Goal: Task Accomplishment & Management: Use online tool/utility

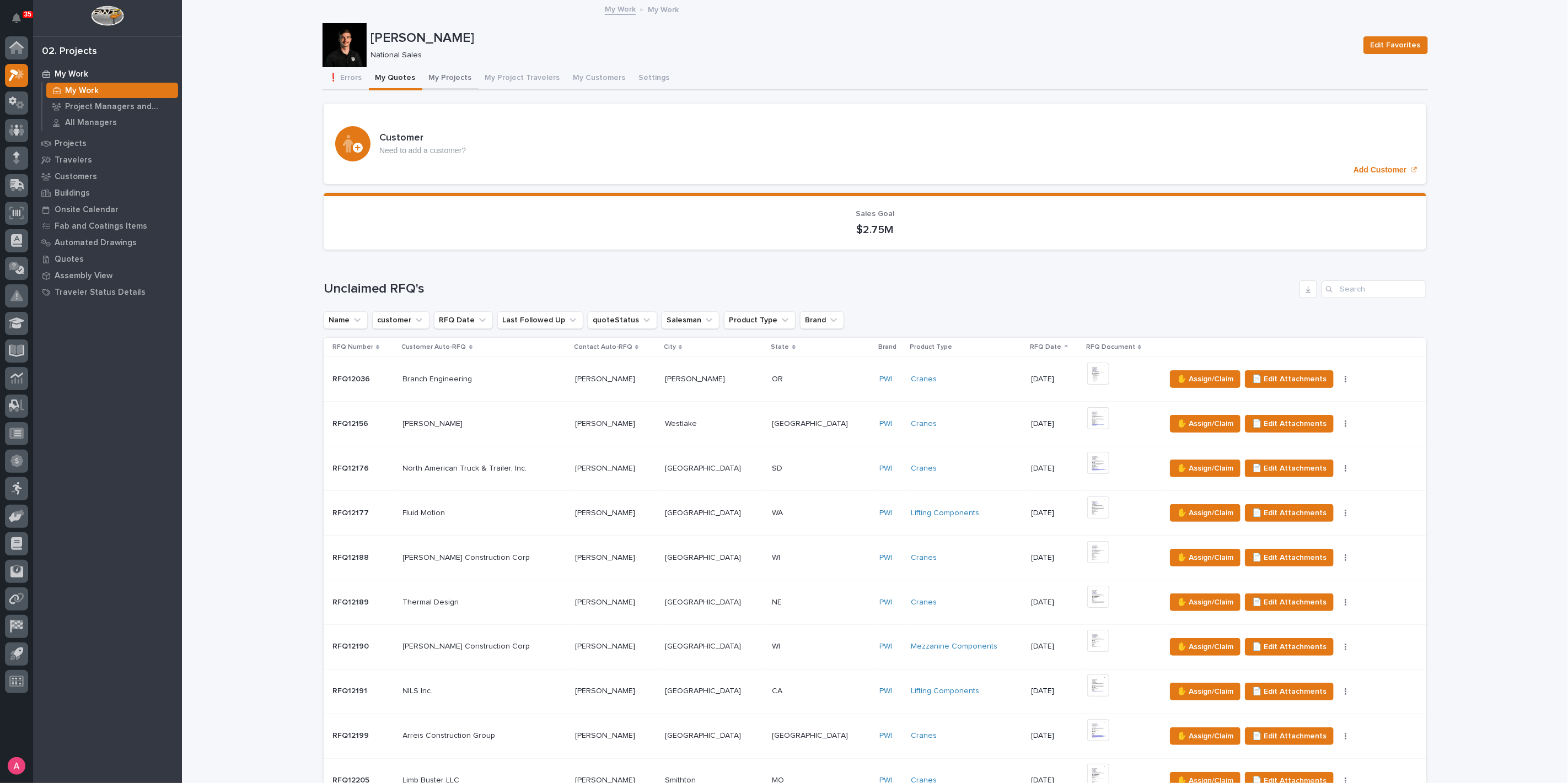
click at [428, 74] on button "My Projects" at bounding box center [450, 78] width 56 height 23
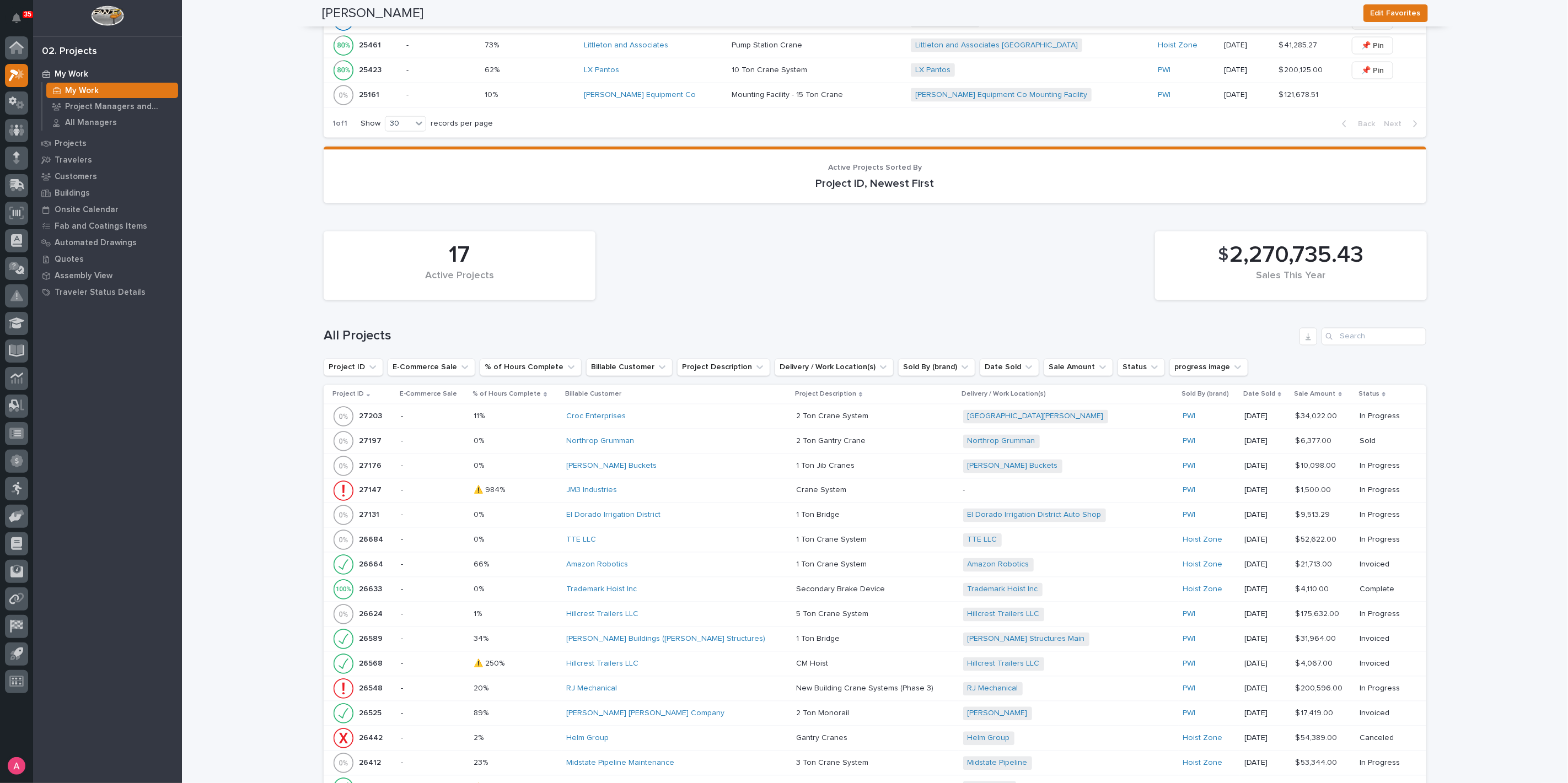
scroll to position [1715, 0]
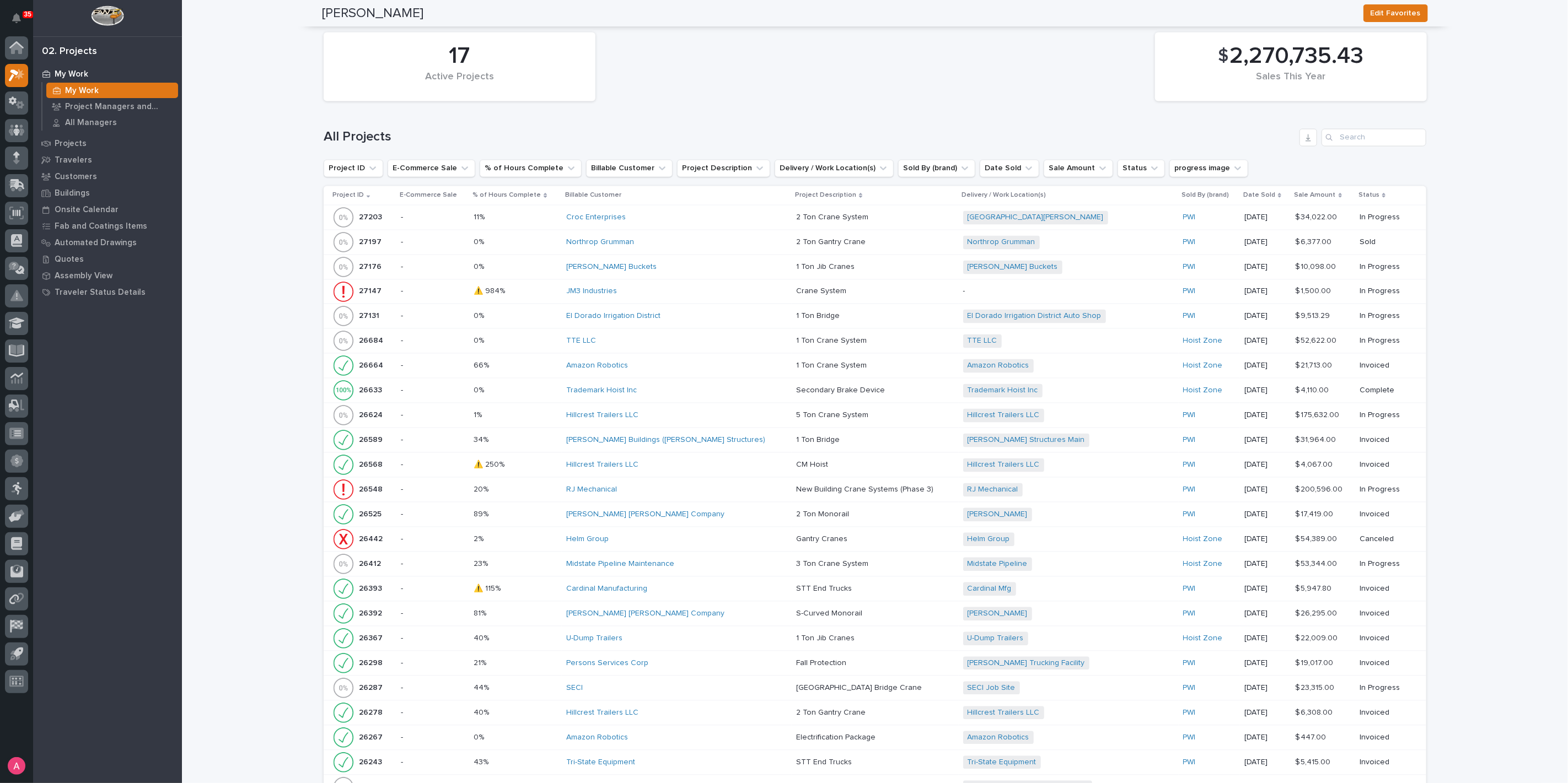
click at [527, 432] on div "34% 34%" at bounding box center [515, 441] width 84 height 18
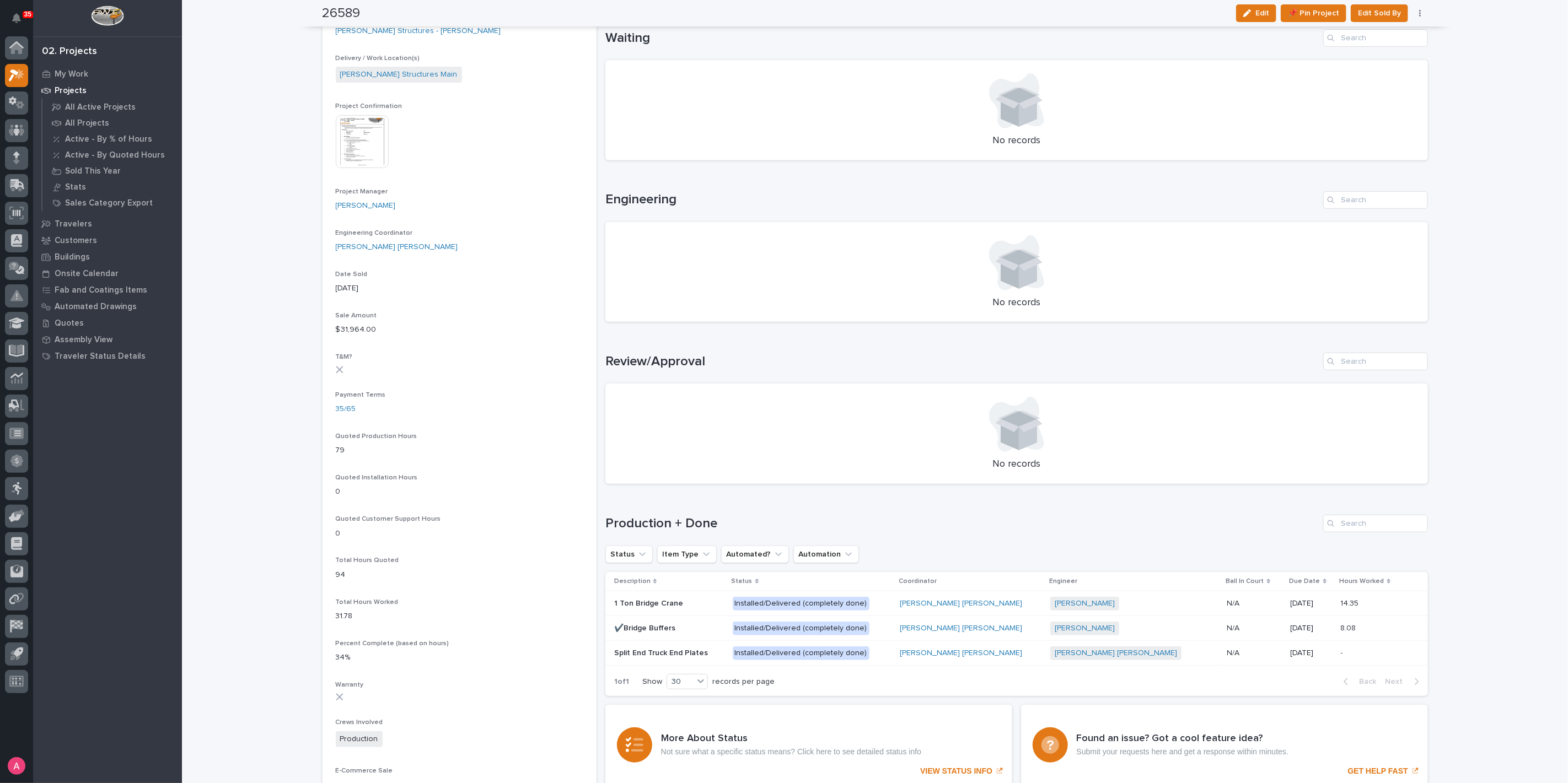
scroll to position [428, 0]
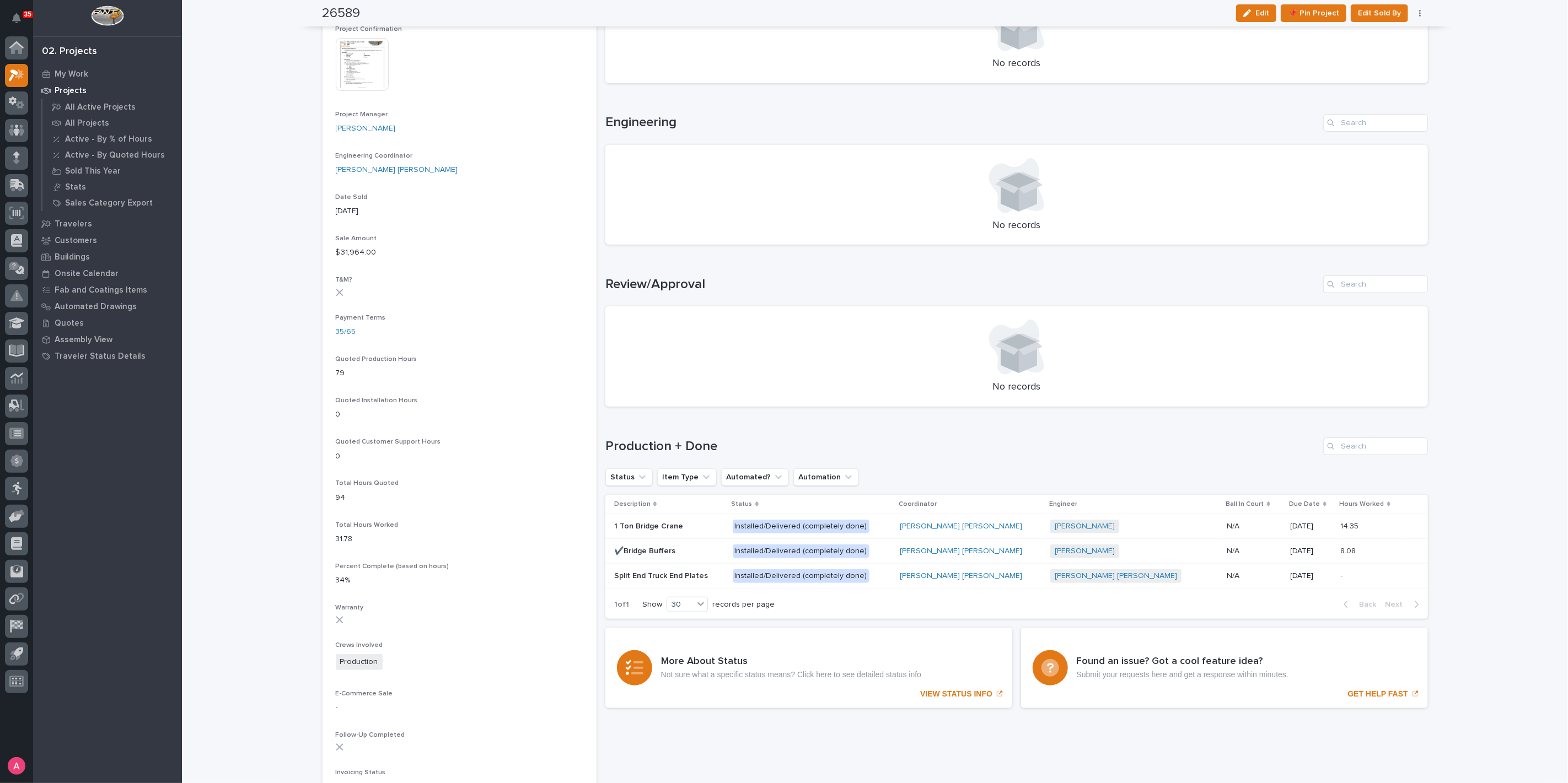
click at [699, 523] on p at bounding box center [669, 526] width 109 height 10
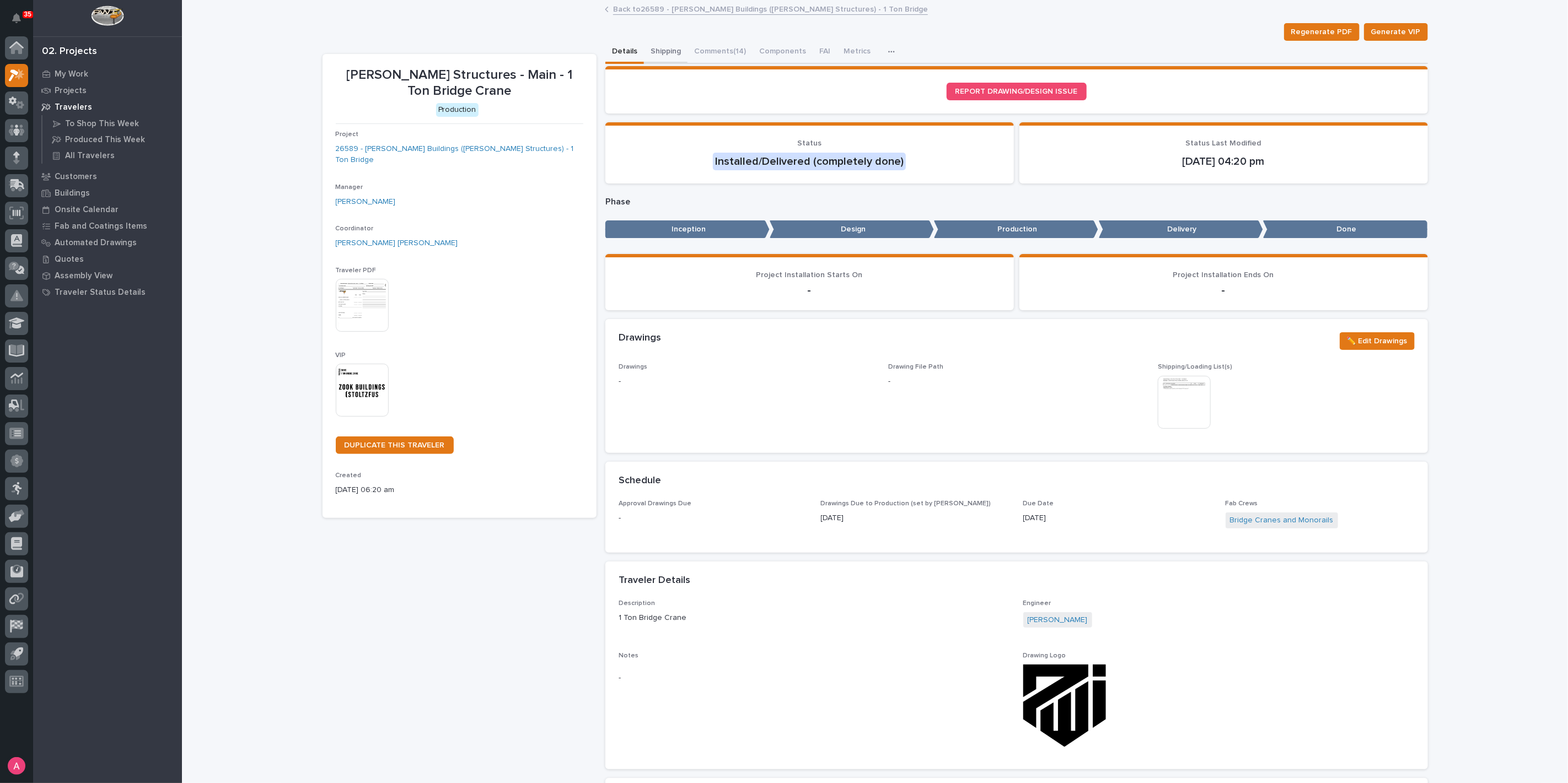
click at [654, 49] on button "Shipping" at bounding box center [666, 52] width 44 height 23
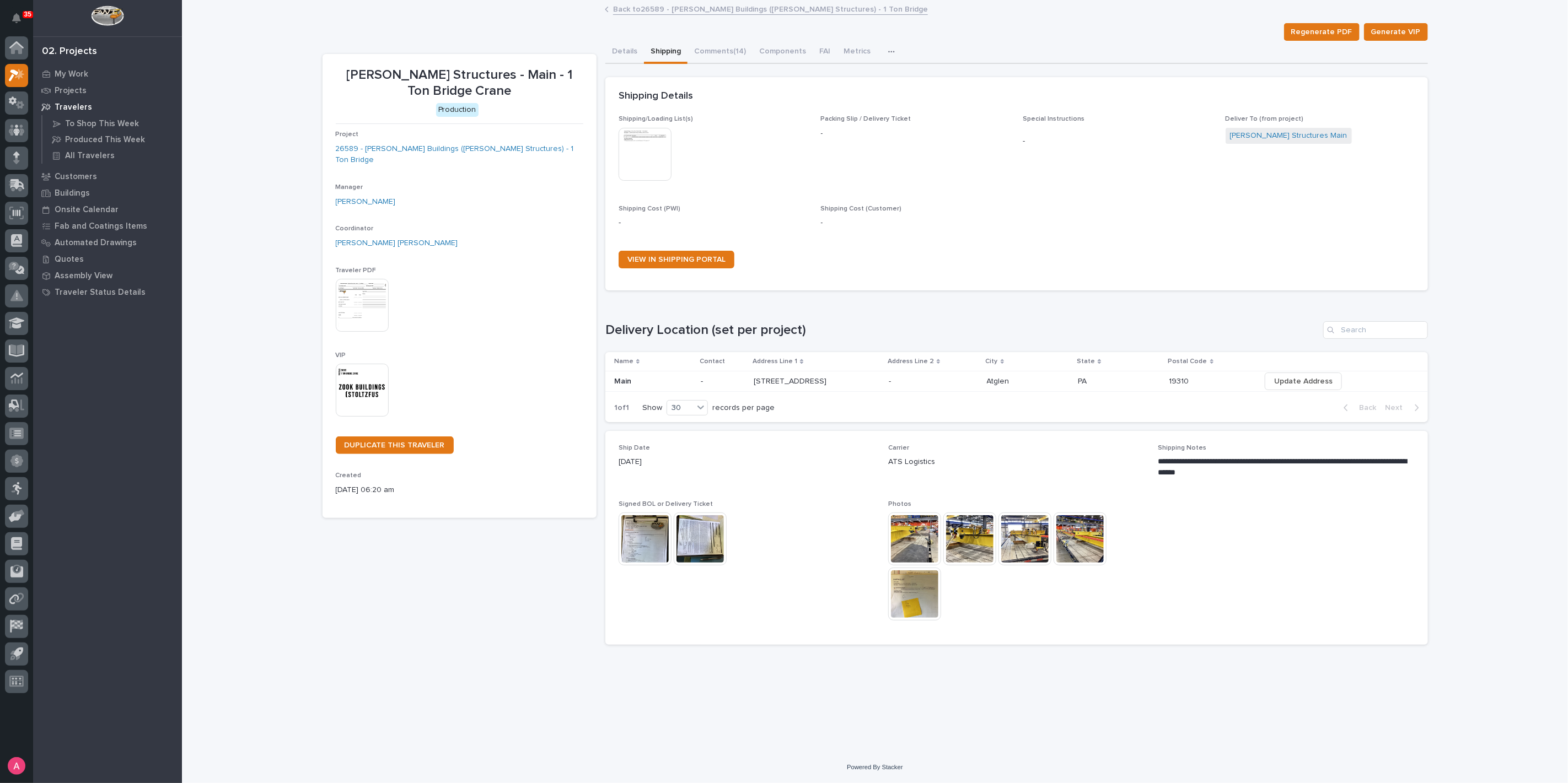
click at [905, 550] on img at bounding box center [915, 539] width 53 height 53
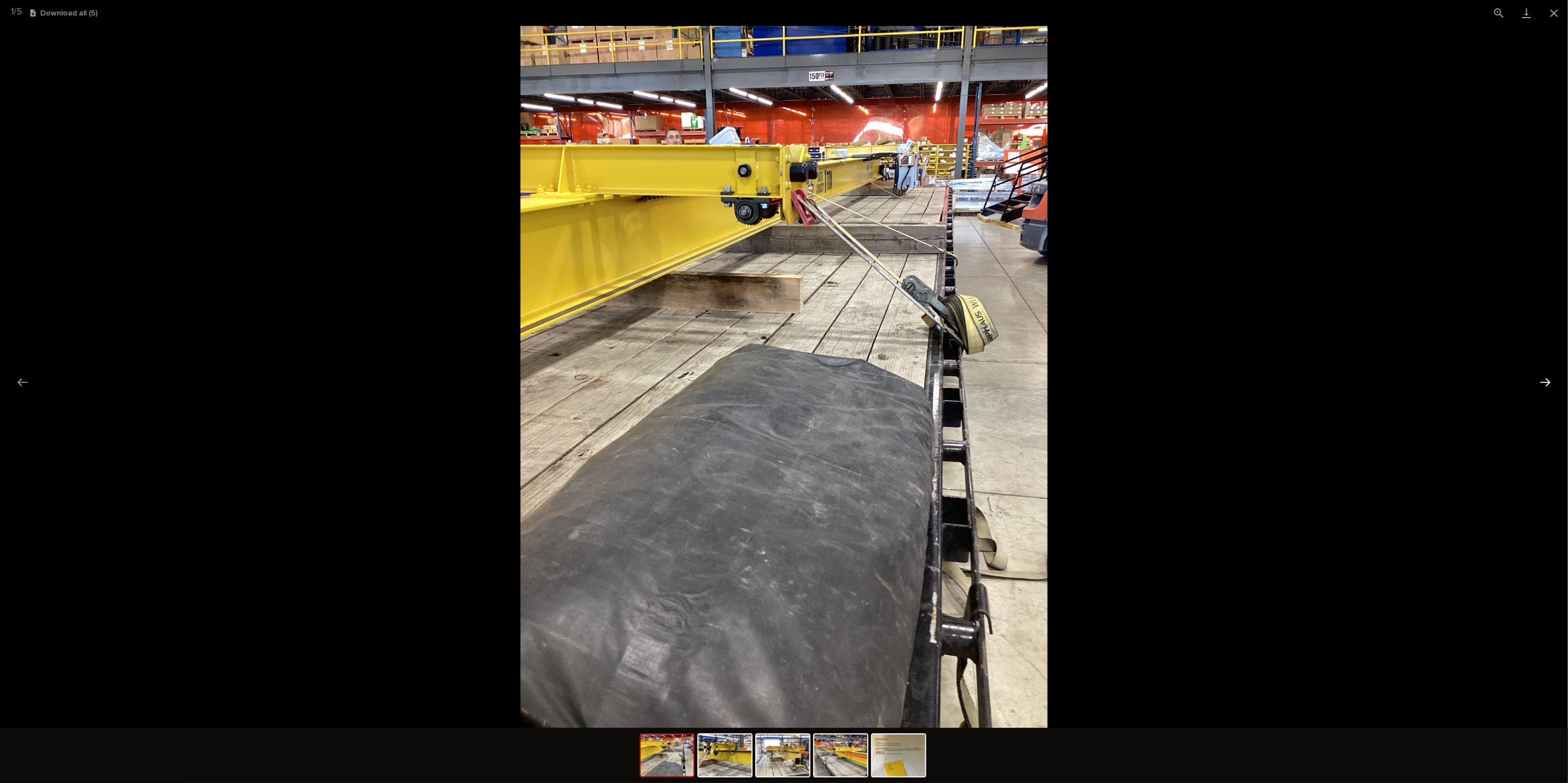
click at [1549, 384] on button "Next slide" at bounding box center [1545, 382] width 23 height 21
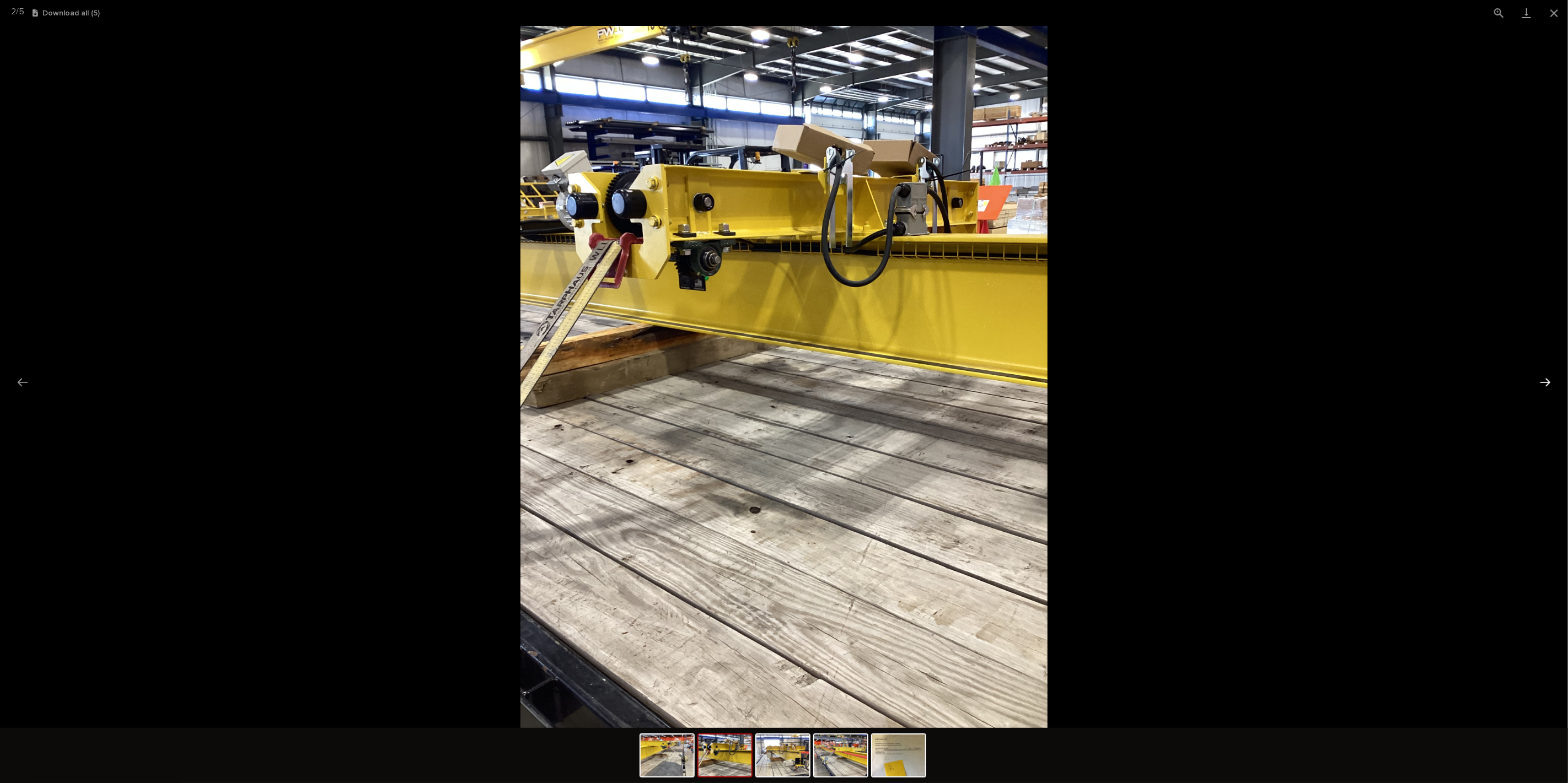
click at [1549, 384] on button "Next slide" at bounding box center [1545, 382] width 23 height 21
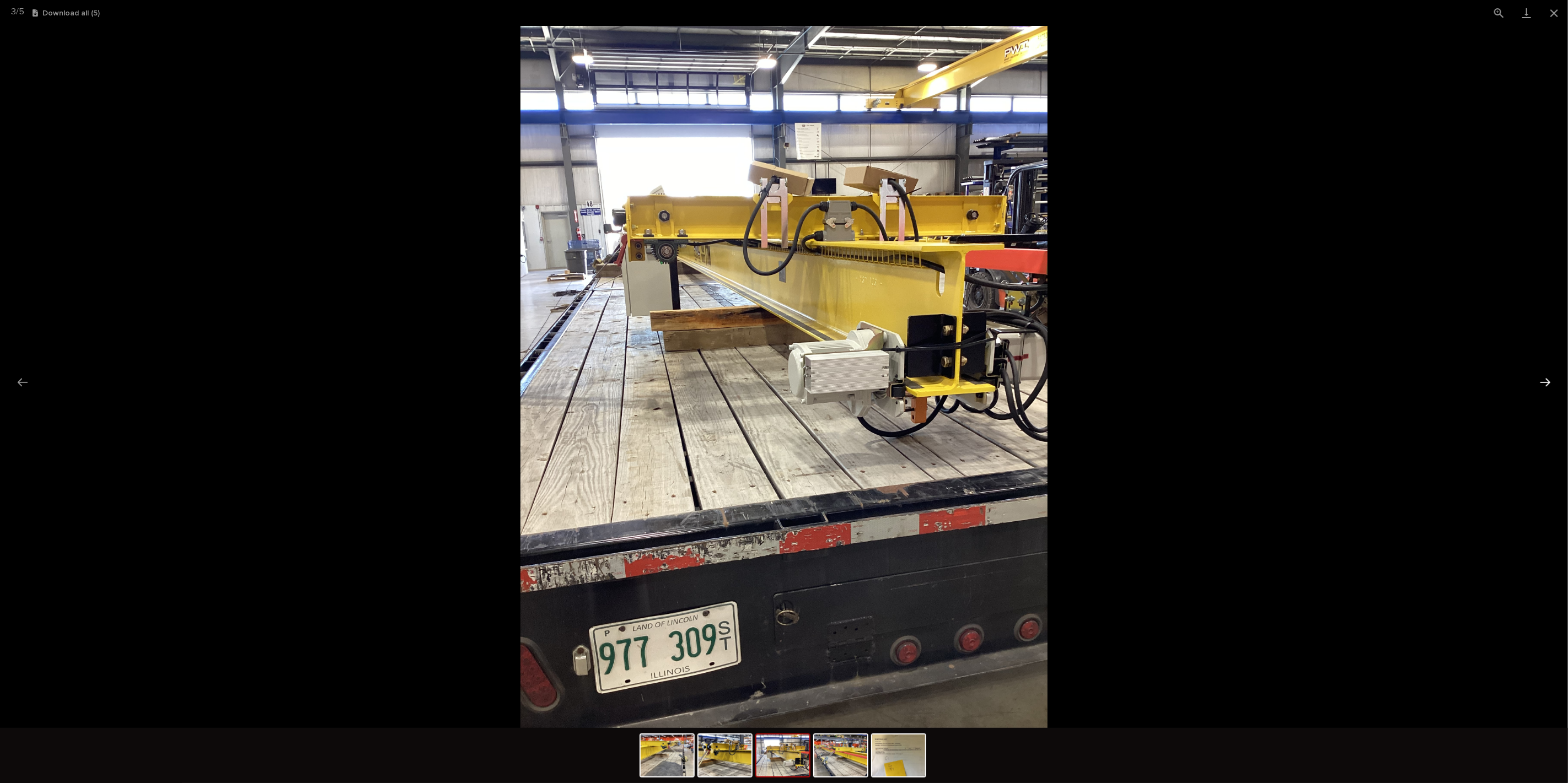
click at [1549, 384] on button "Next slide" at bounding box center [1545, 382] width 23 height 21
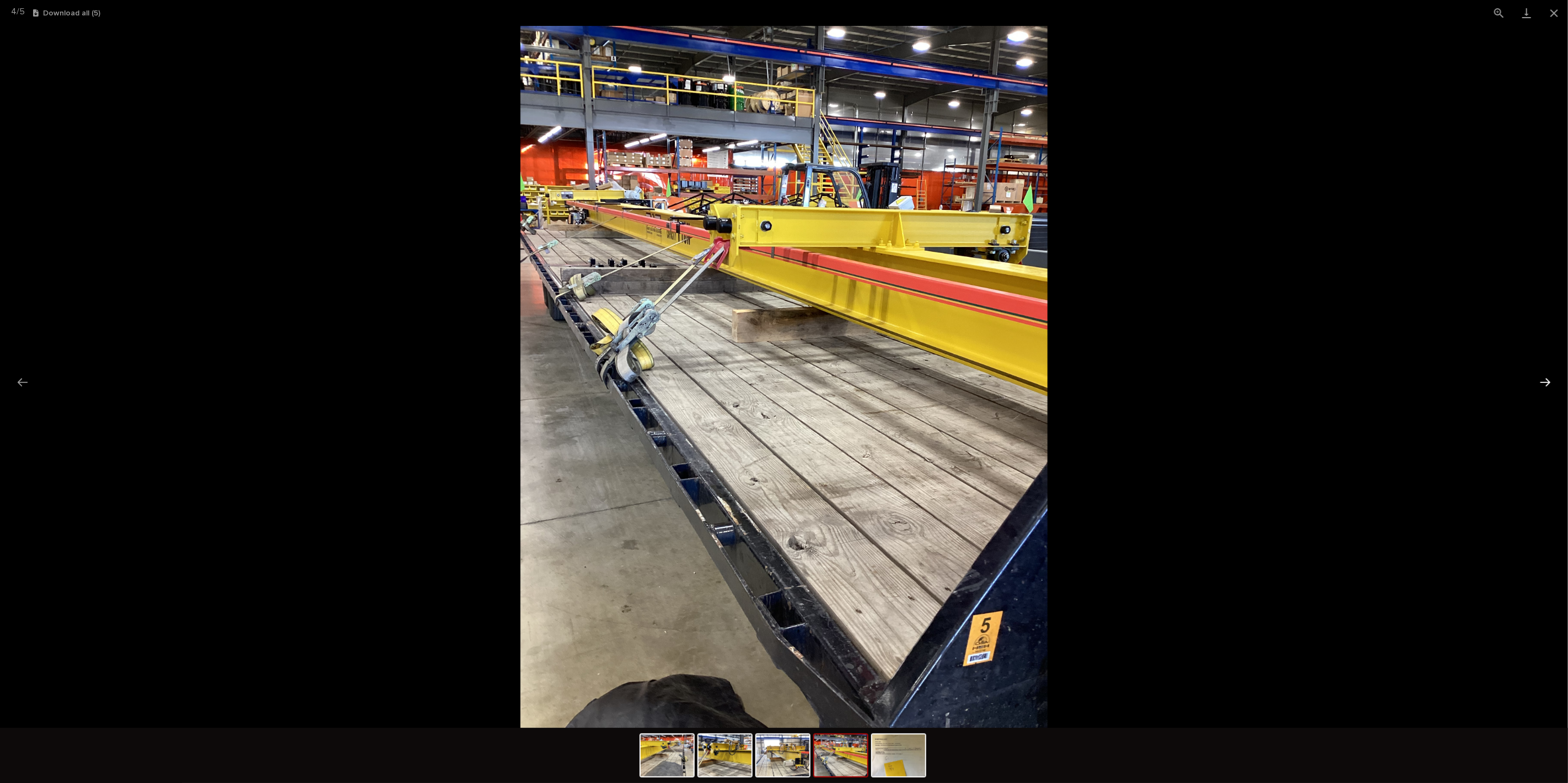
click at [1549, 384] on button "Next slide" at bounding box center [1545, 382] width 23 height 21
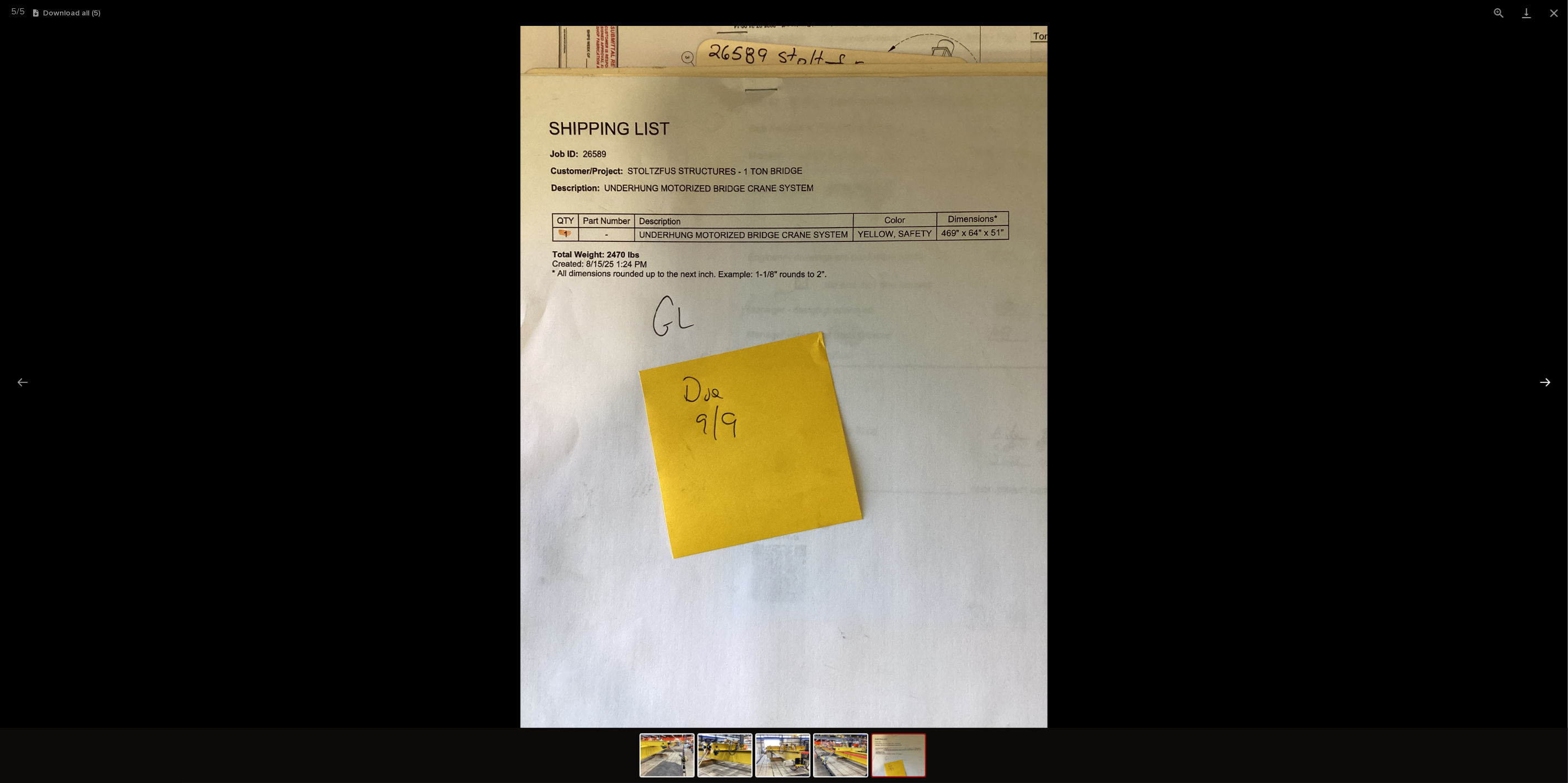
click at [1549, 384] on button "Next slide" at bounding box center [1545, 382] width 23 height 21
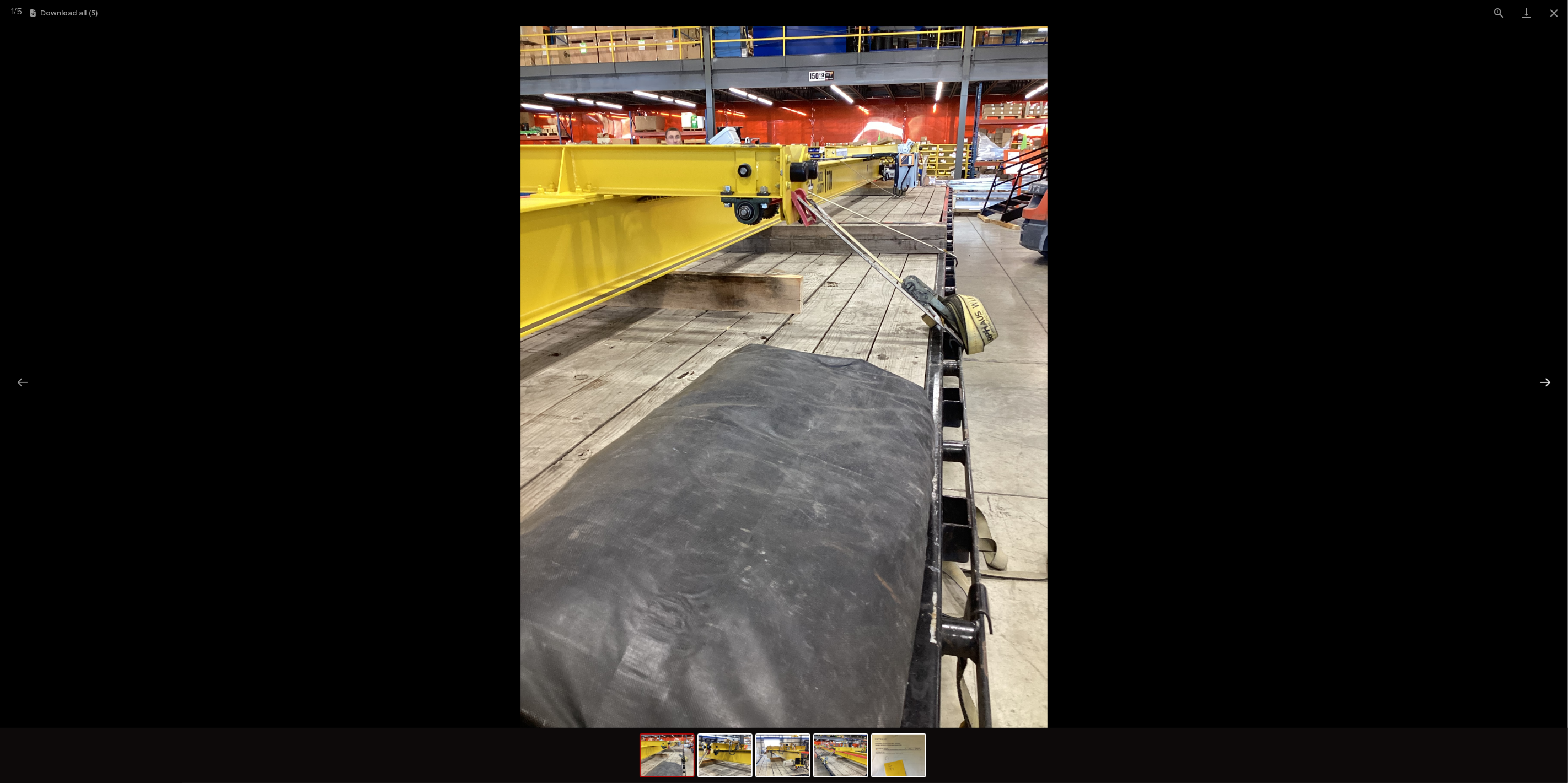
click at [1549, 384] on button "Next slide" at bounding box center [1545, 382] width 23 height 21
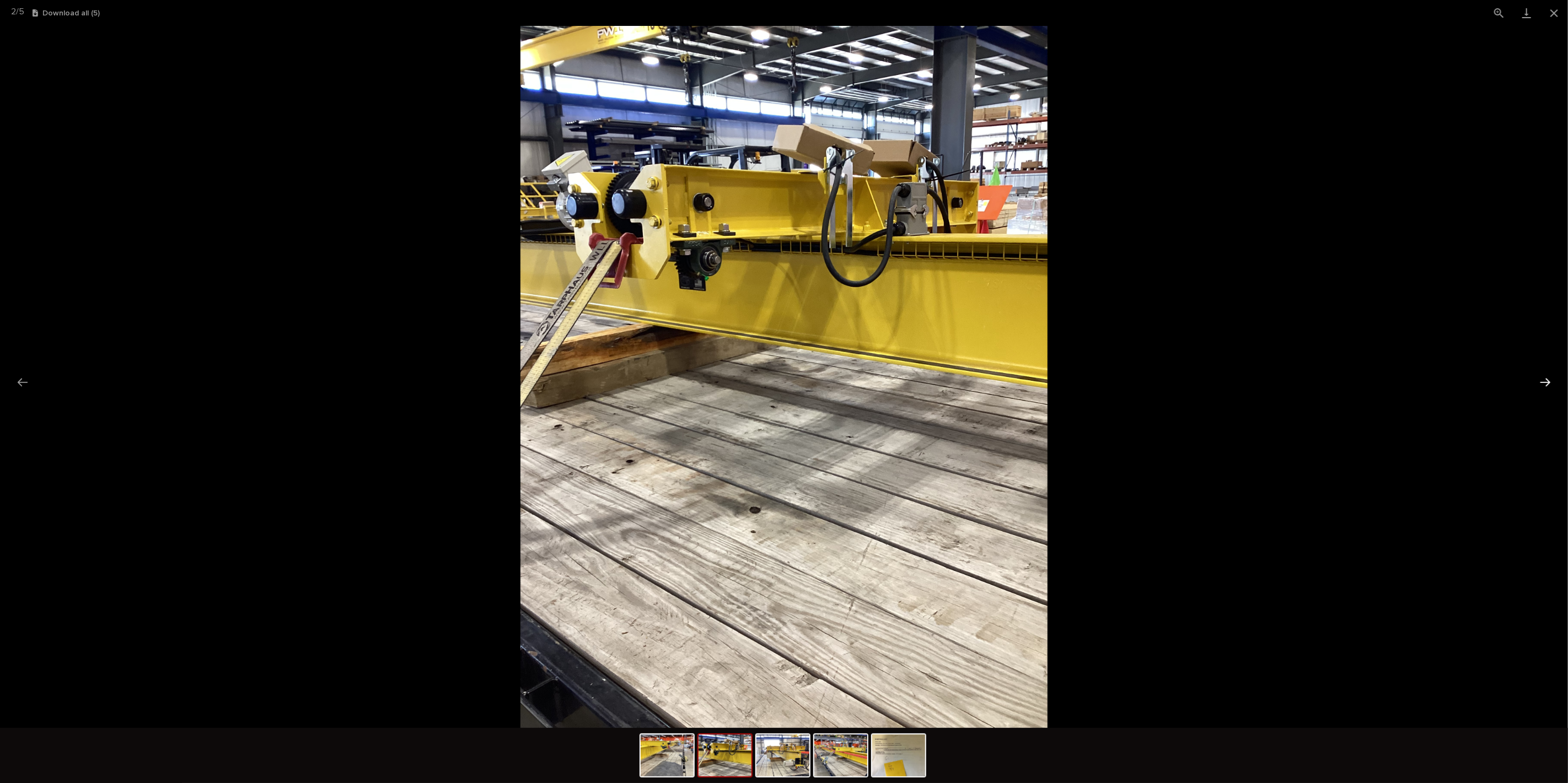
click at [1549, 384] on button "Next slide" at bounding box center [1545, 382] width 23 height 21
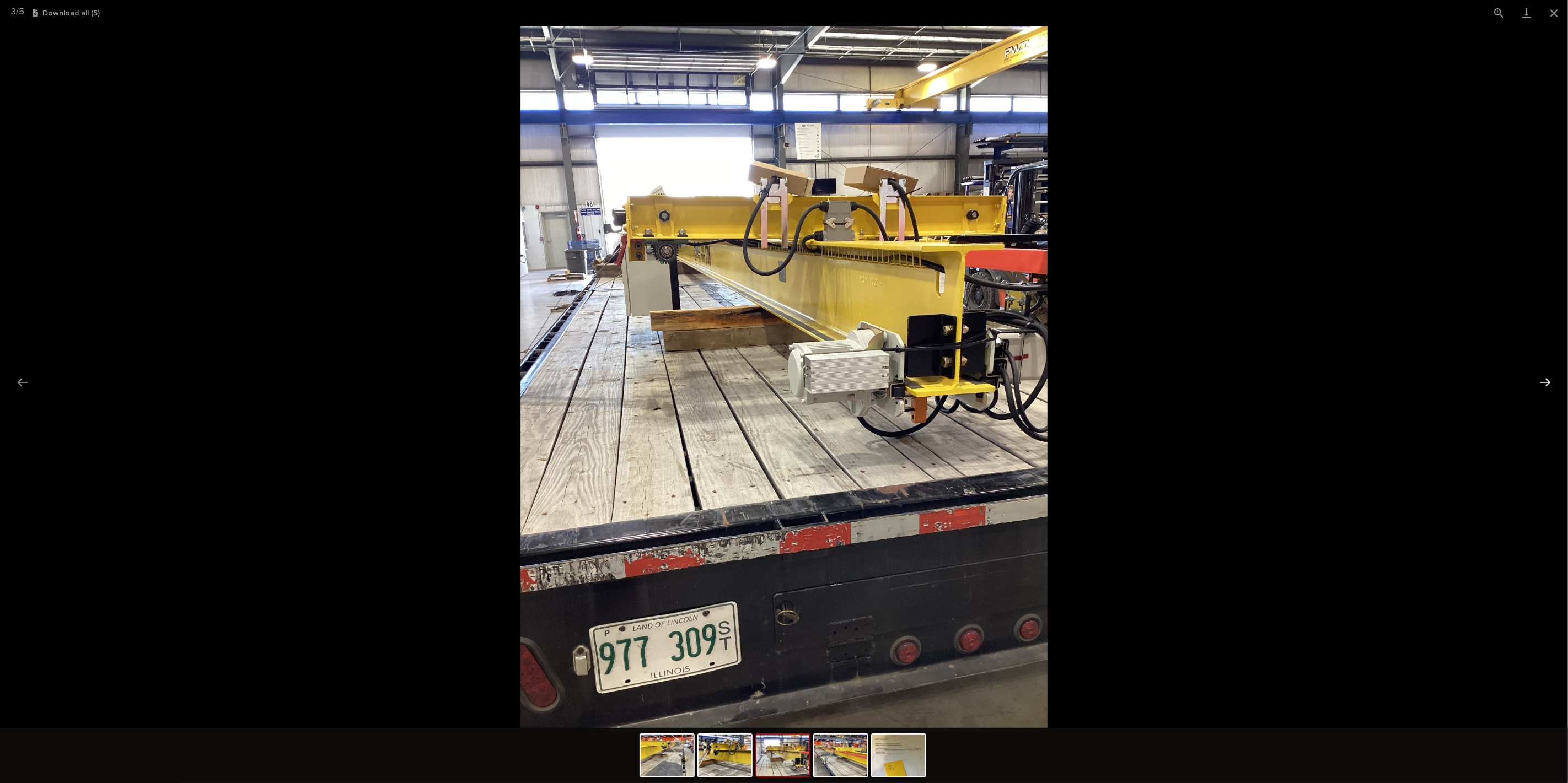
click at [1549, 384] on button "Next slide" at bounding box center [1545, 382] width 23 height 21
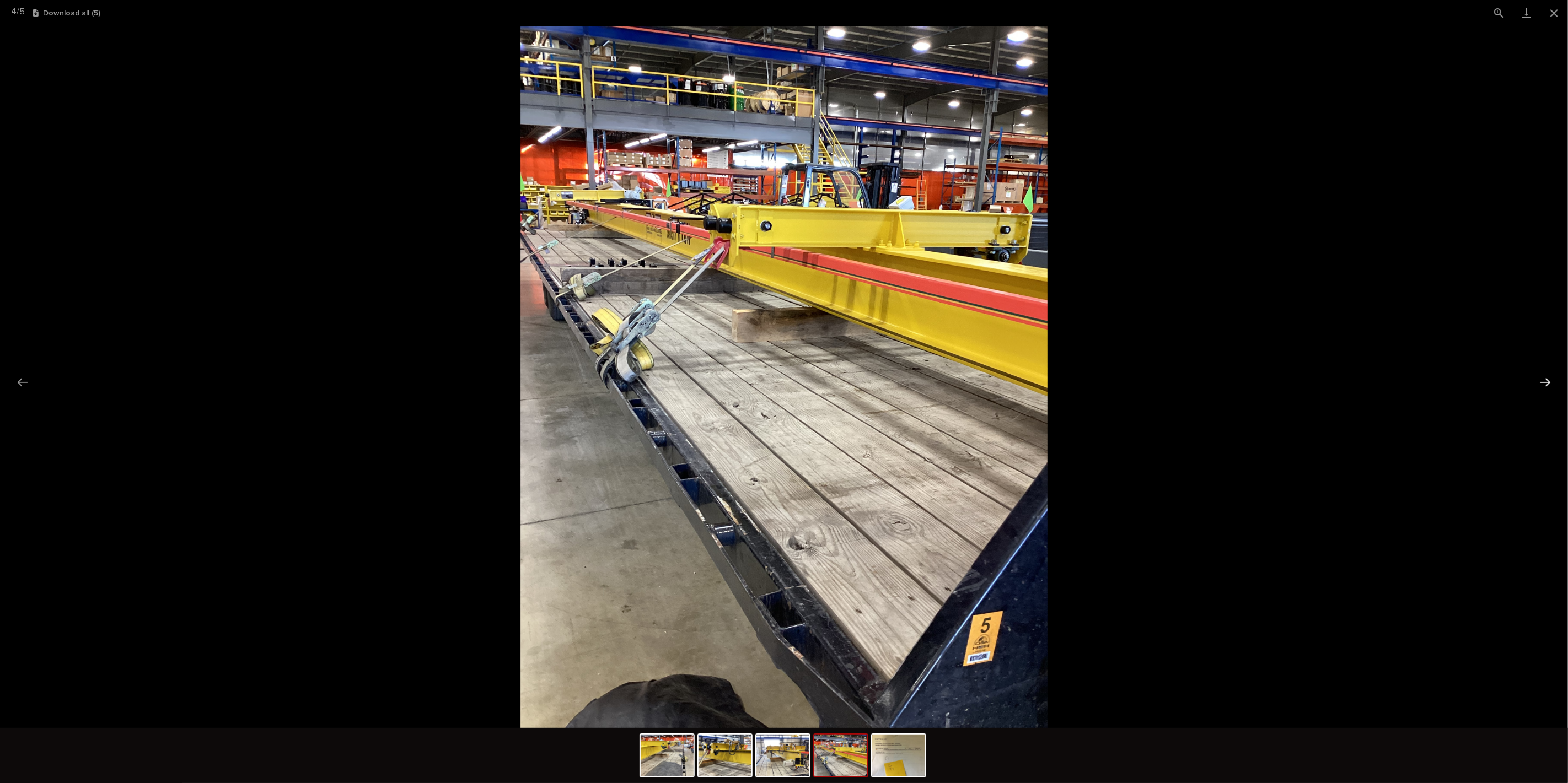
click at [1549, 384] on button "Next slide" at bounding box center [1545, 382] width 23 height 21
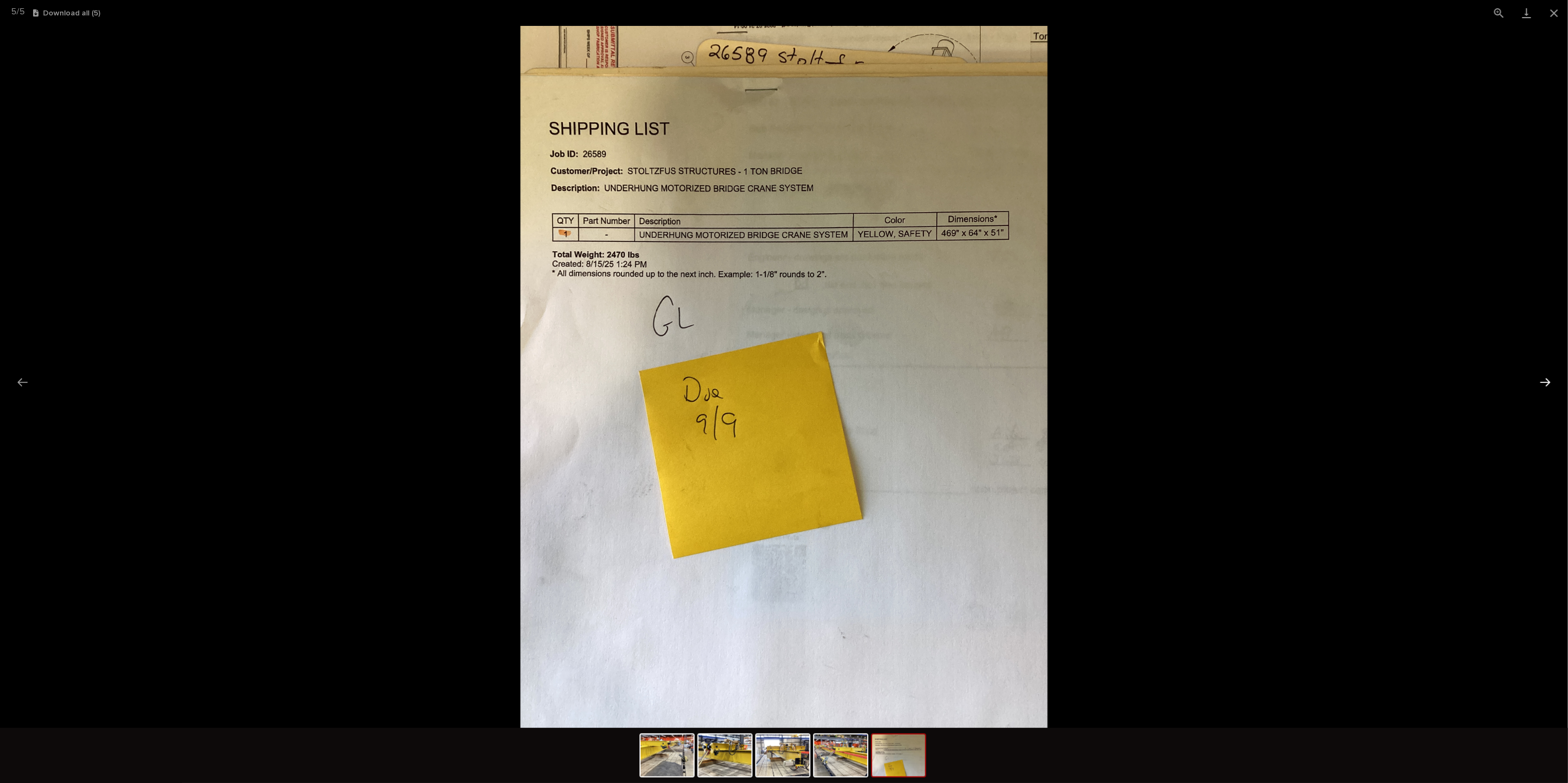
click at [1549, 384] on button "Next slide" at bounding box center [1545, 382] width 23 height 21
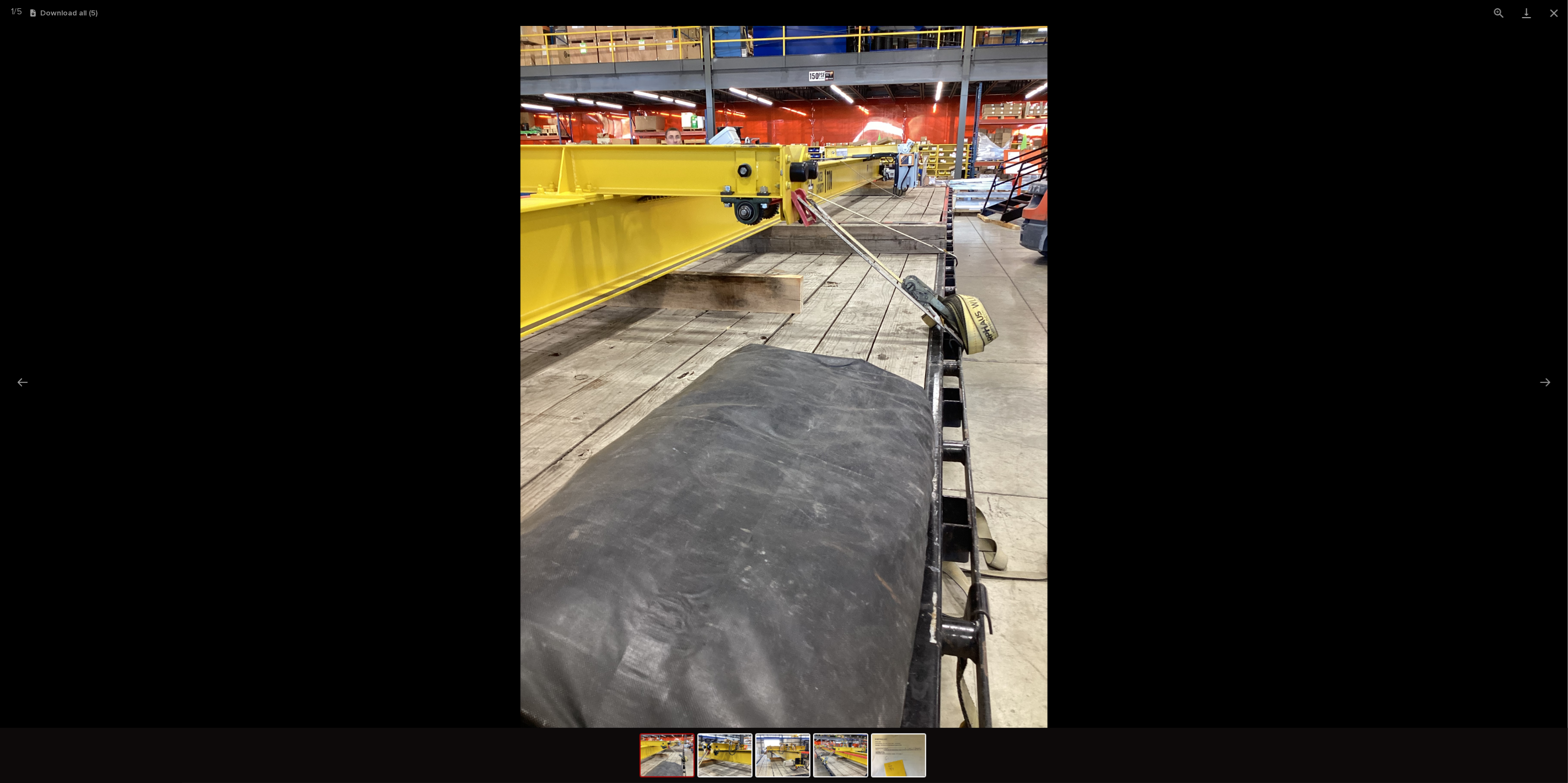
click at [1342, 367] on picture at bounding box center [784, 377] width 1568 height 702
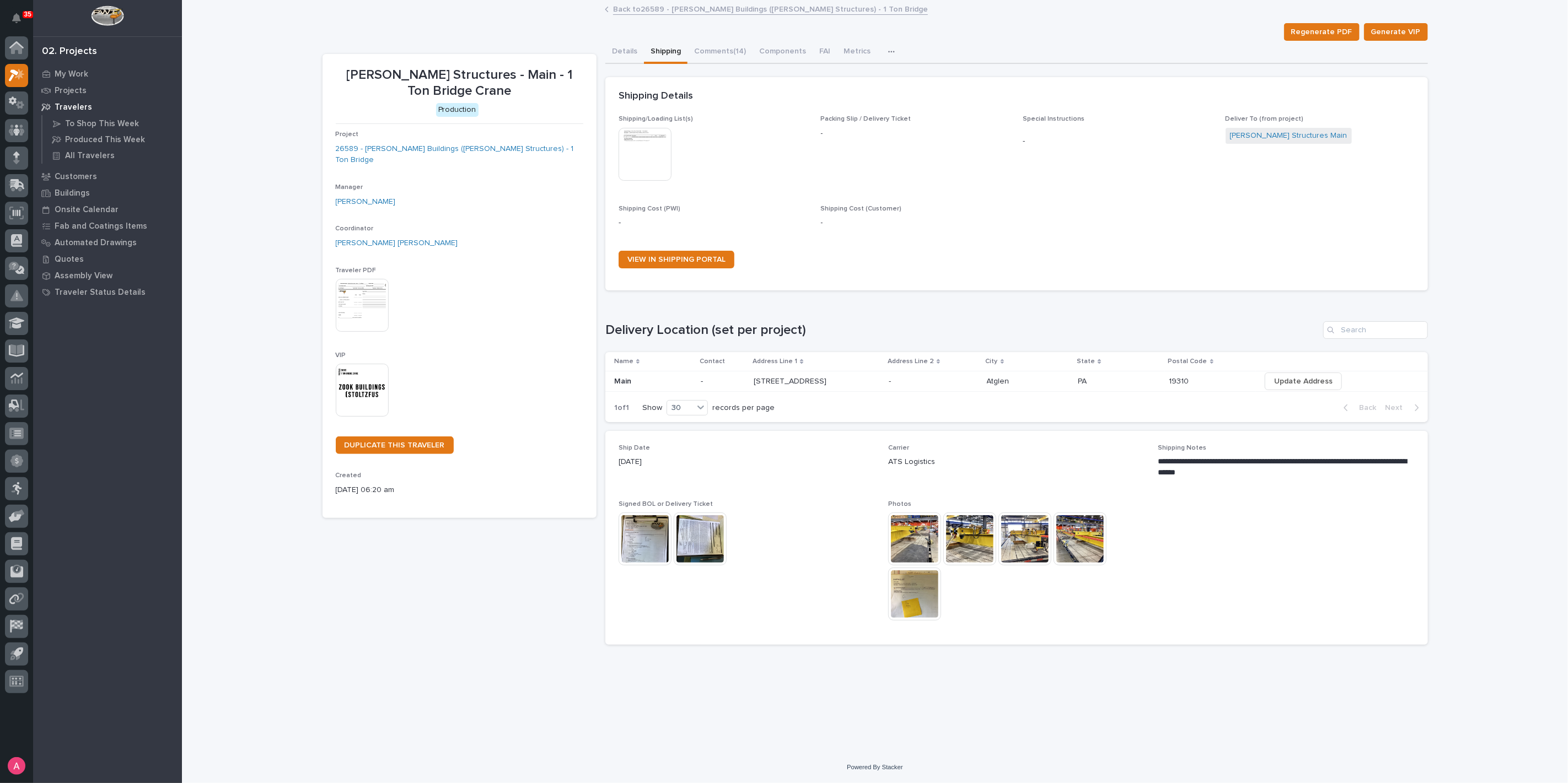
click at [629, 540] on img at bounding box center [646, 539] width 53 height 53
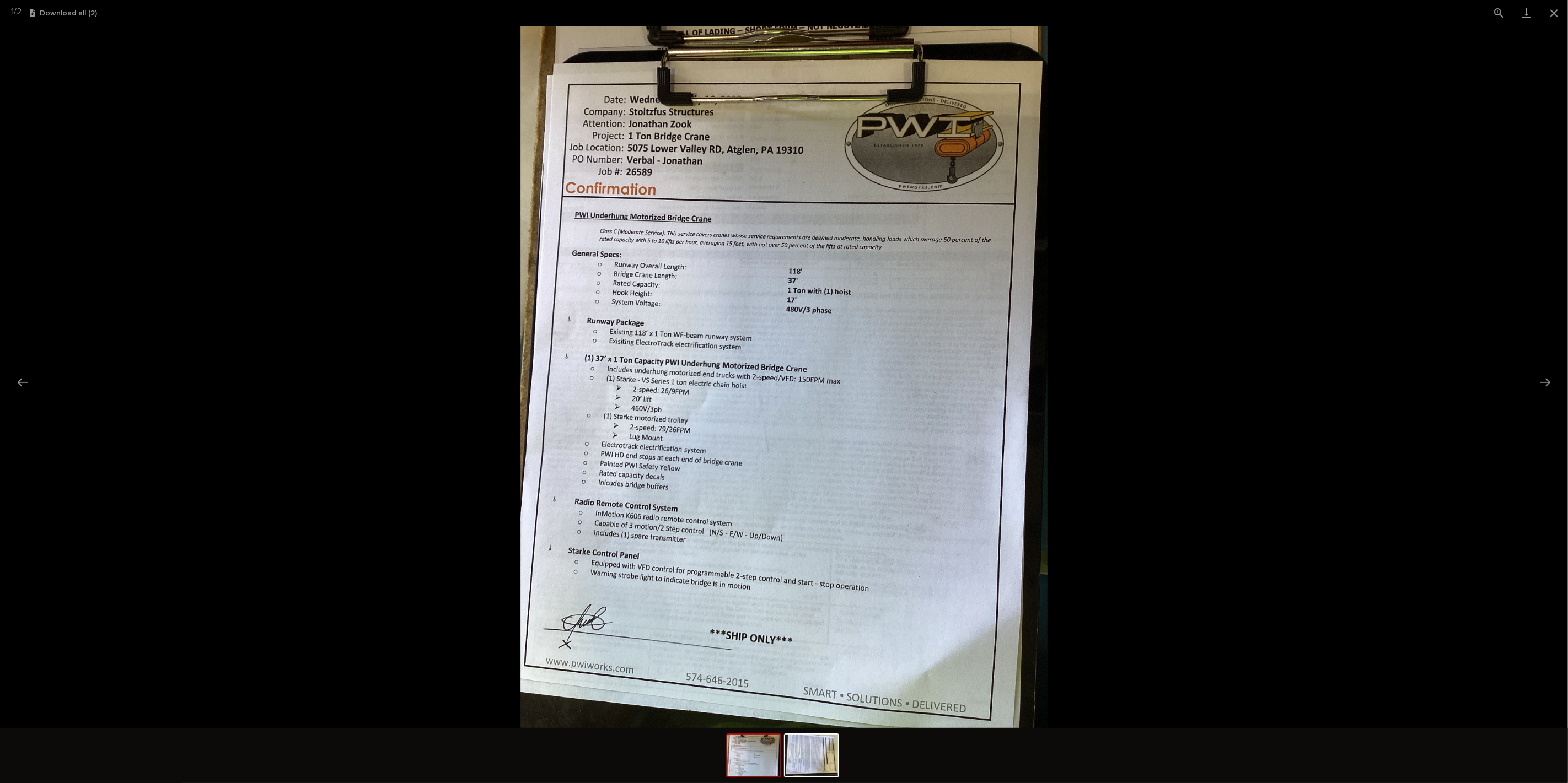
click at [1356, 361] on picture at bounding box center [784, 377] width 1568 height 702
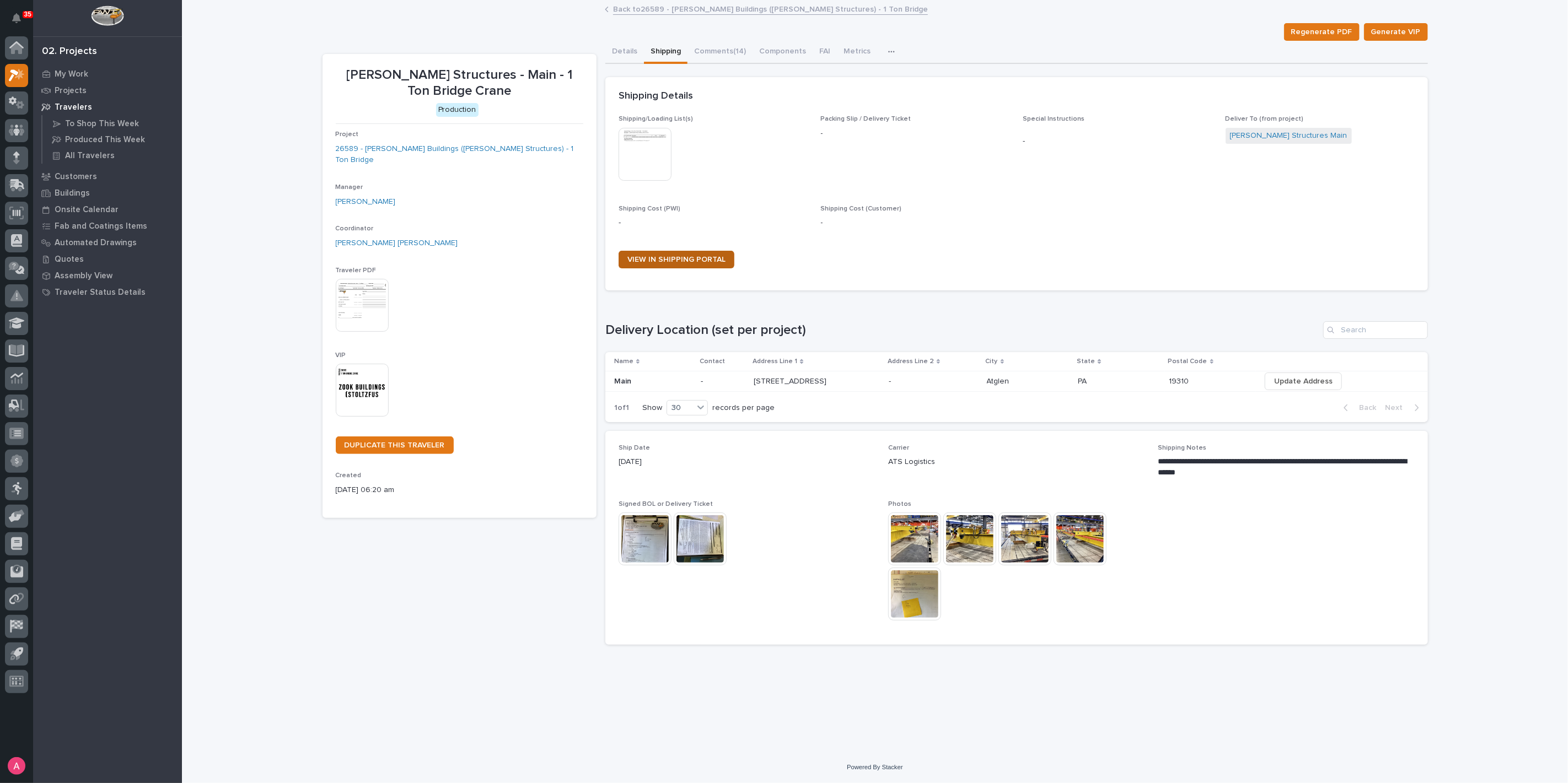
click at [671, 263] on link "VIEW IN SHIPPING PORTAL" at bounding box center [677, 260] width 116 height 18
